Goal: Go to known website: Go to known website

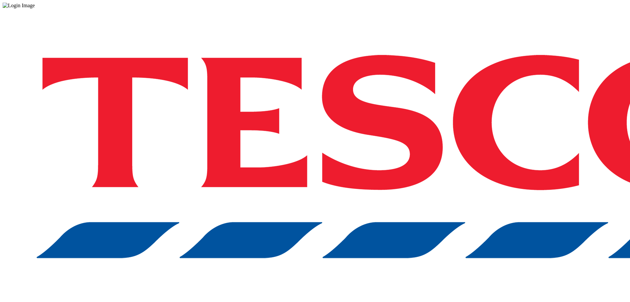
click at [613, 79] on div "Log in to the Spectra’s dashboard using [PERSON_NAME]’s credentials. If you don…" at bounding box center [315, 172] width 625 height 326
